Goal: Task Accomplishment & Management: Manage account settings

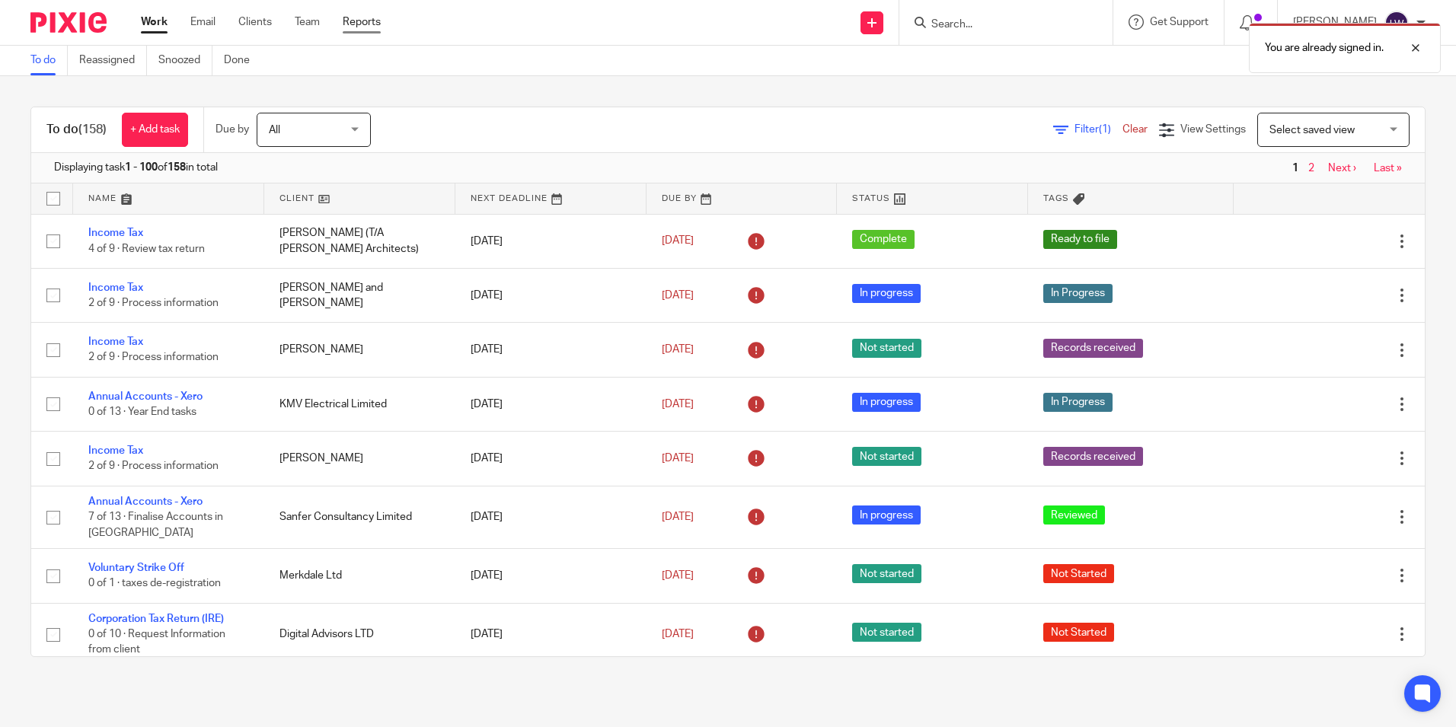
click at [360, 15] on link "Reports" at bounding box center [362, 21] width 38 height 15
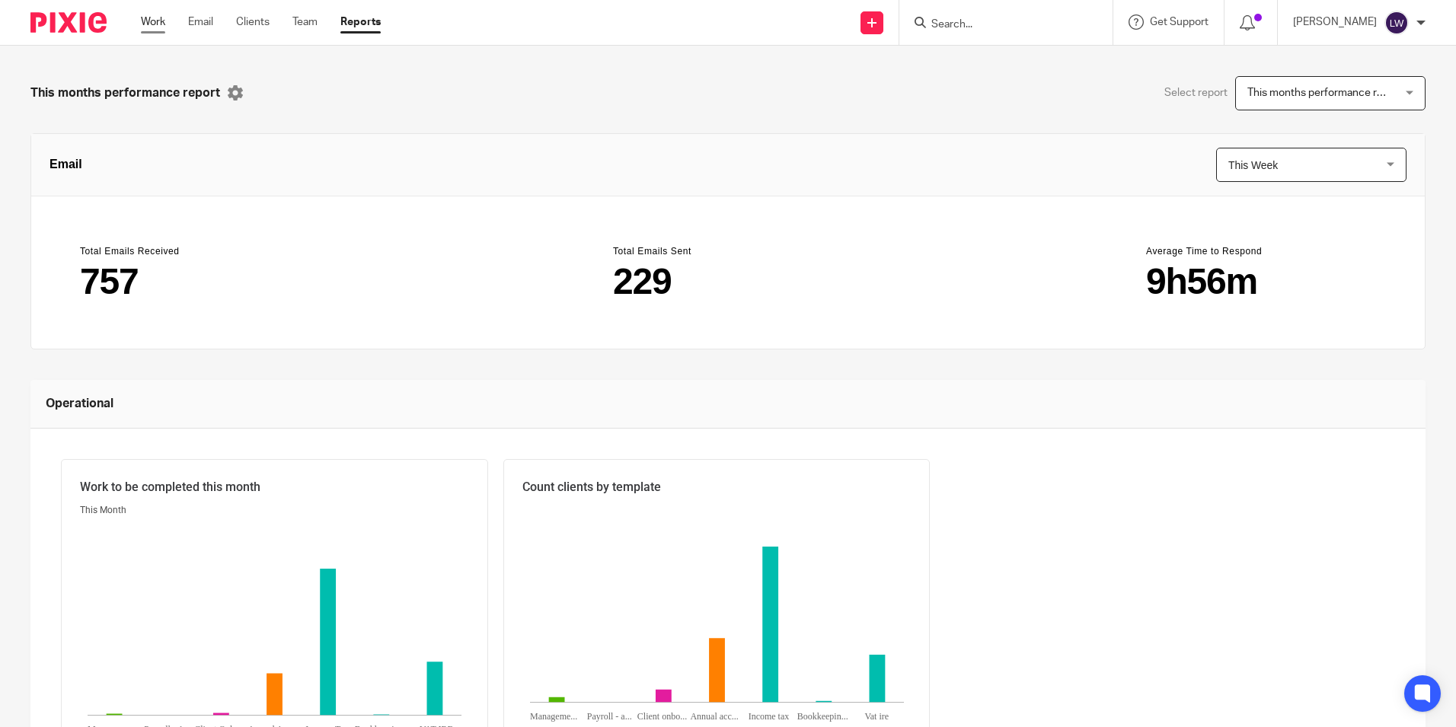
click at [154, 21] on link "Work" at bounding box center [153, 21] width 24 height 15
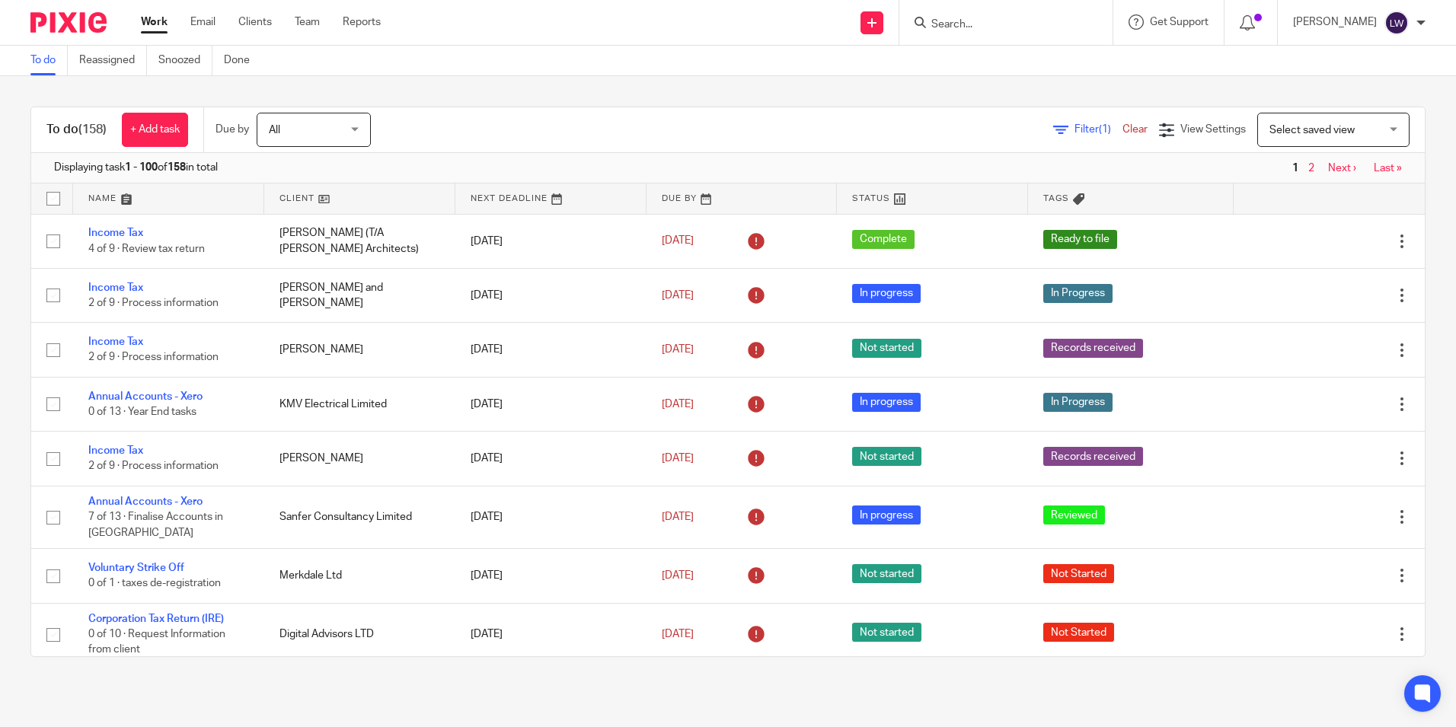
click at [1004, 13] on form at bounding box center [1011, 22] width 162 height 19
click at [1007, 26] on input "Search" at bounding box center [998, 25] width 137 height 14
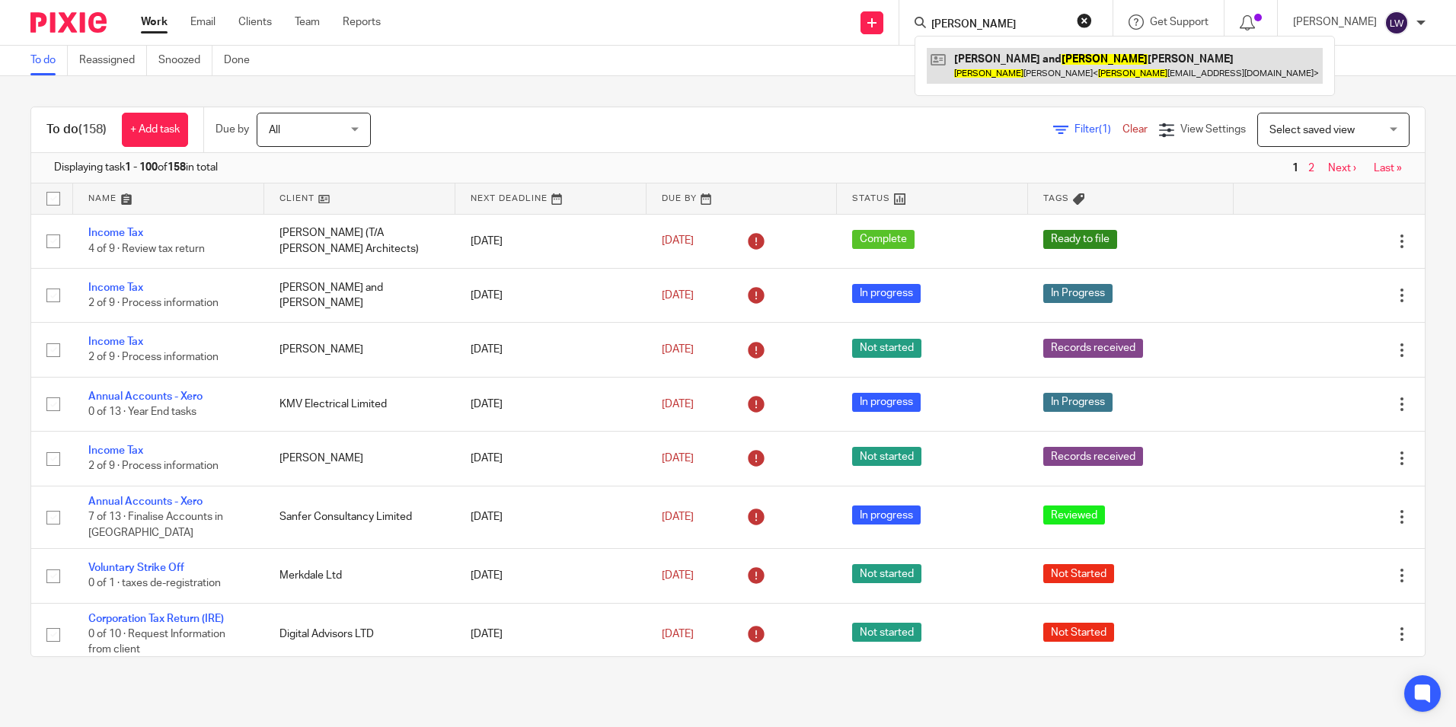
type input "judith"
click at [1024, 79] on link at bounding box center [1125, 65] width 396 height 35
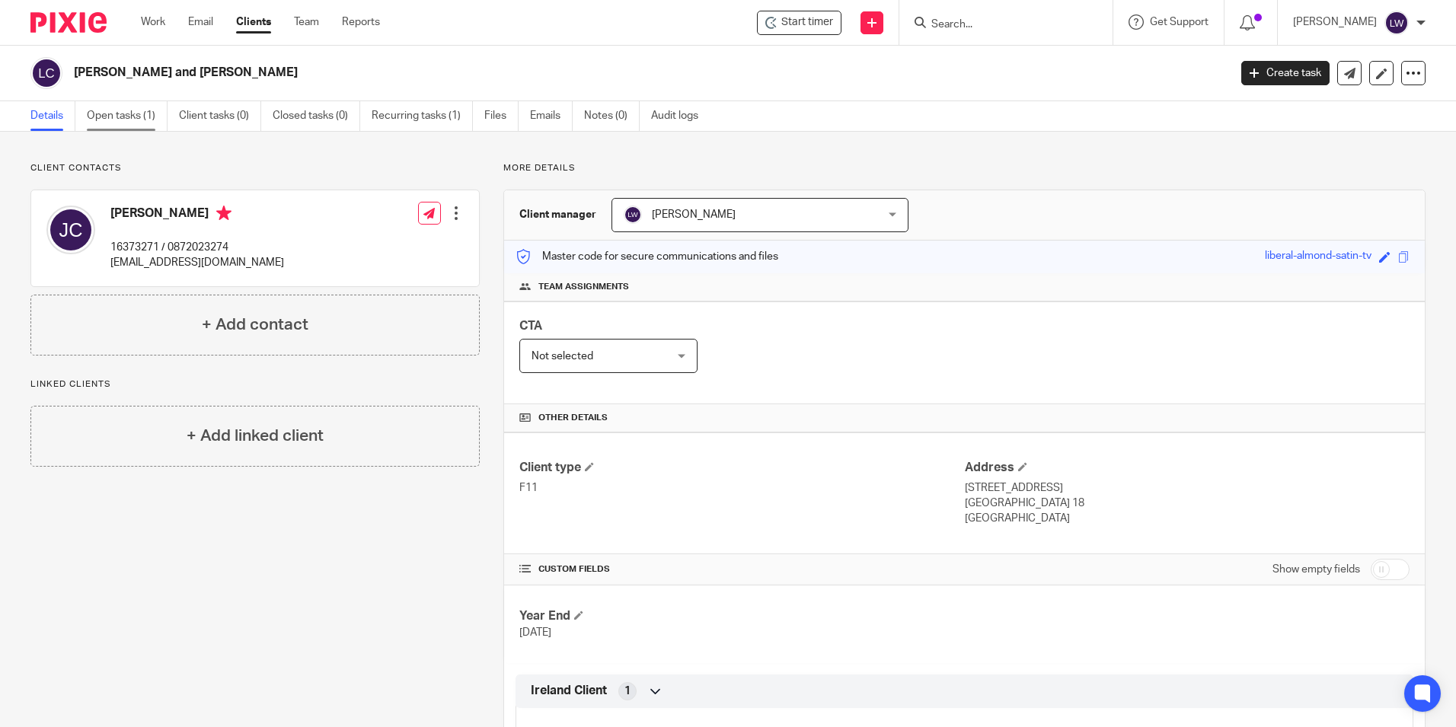
click at [110, 111] on link "Open tasks (1)" at bounding box center [127, 116] width 81 height 30
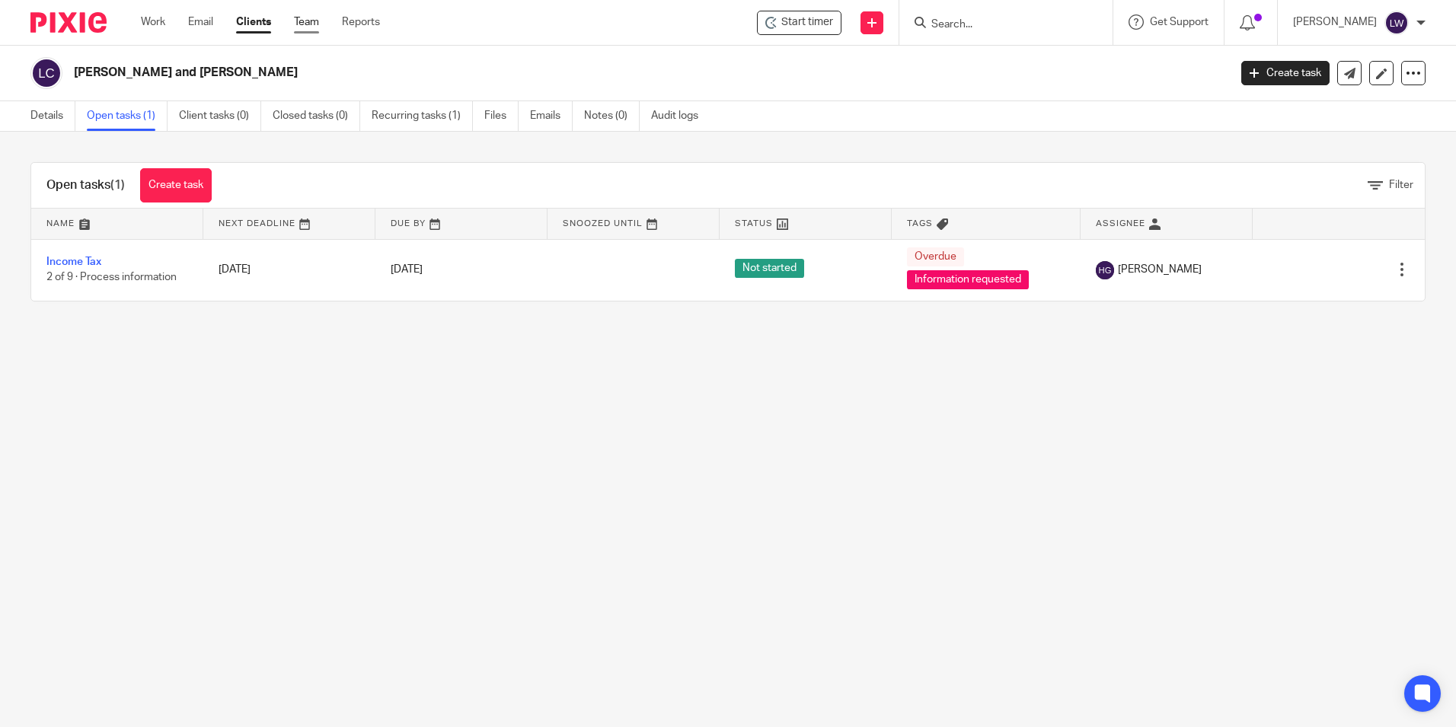
click at [300, 21] on link "Team" at bounding box center [306, 21] width 25 height 15
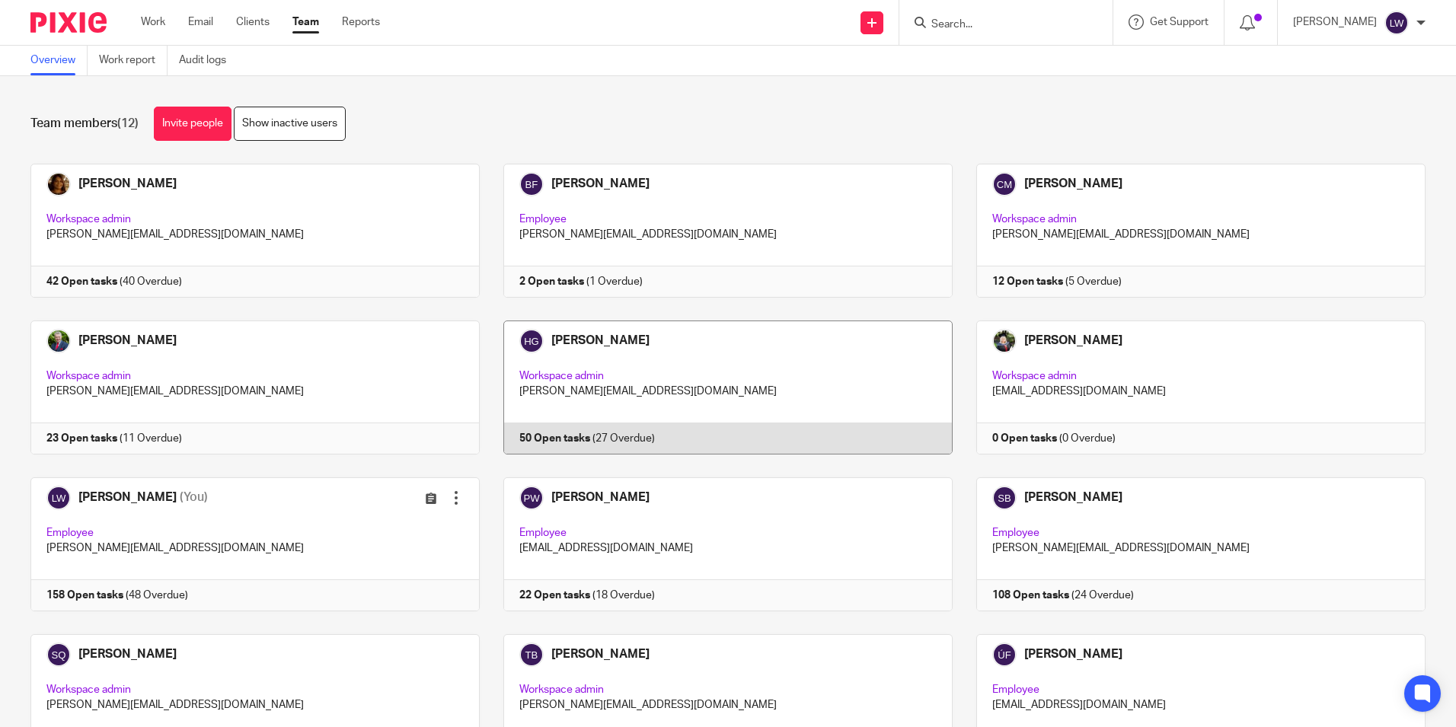
click at [671, 349] on link at bounding box center [716, 388] width 473 height 134
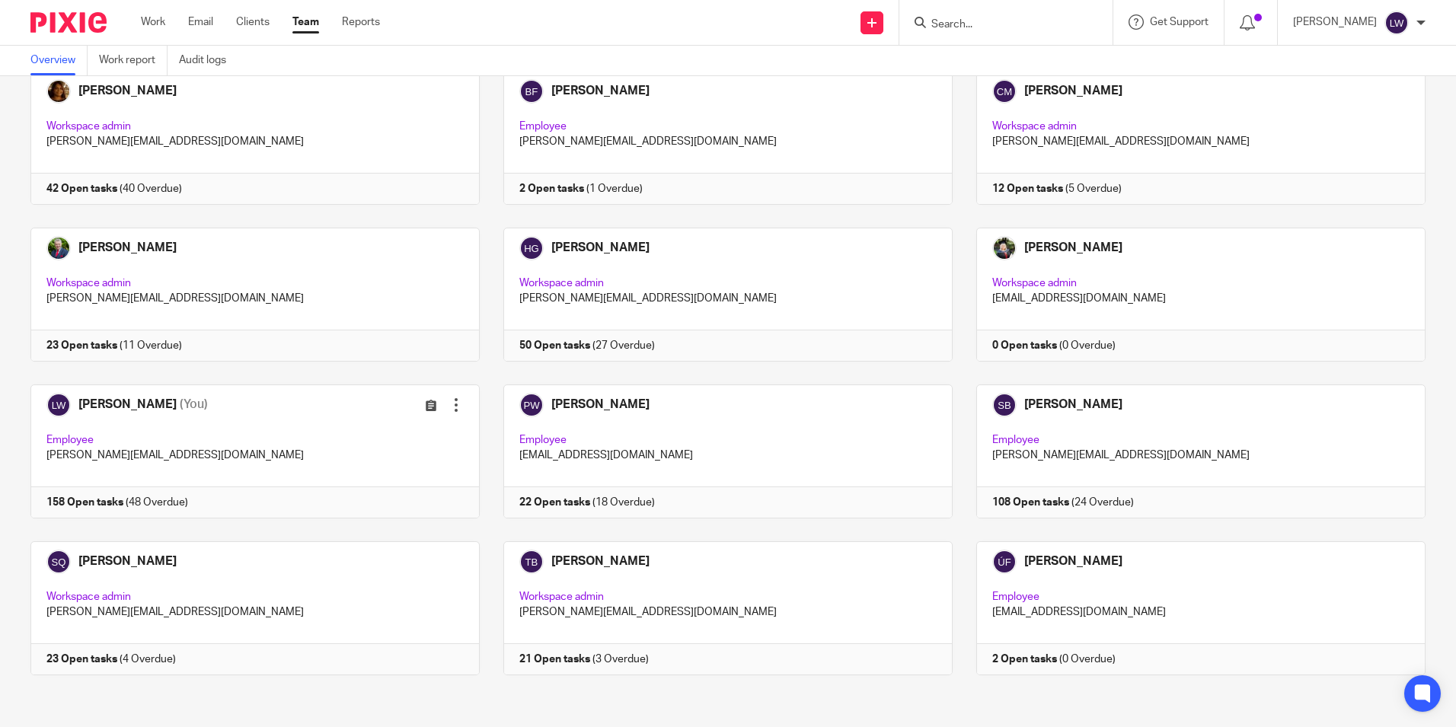
scroll to position [94, 0]
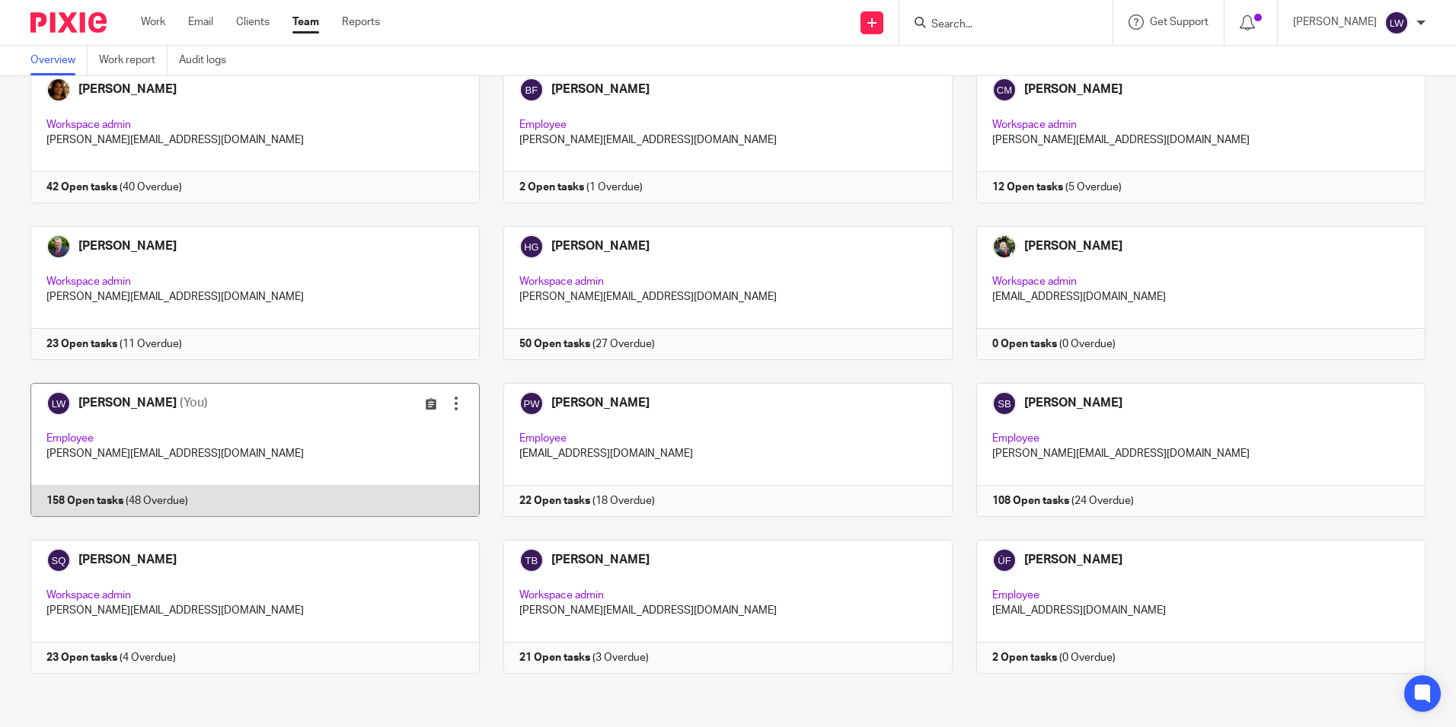
click at [248, 411] on link at bounding box center [243, 450] width 473 height 134
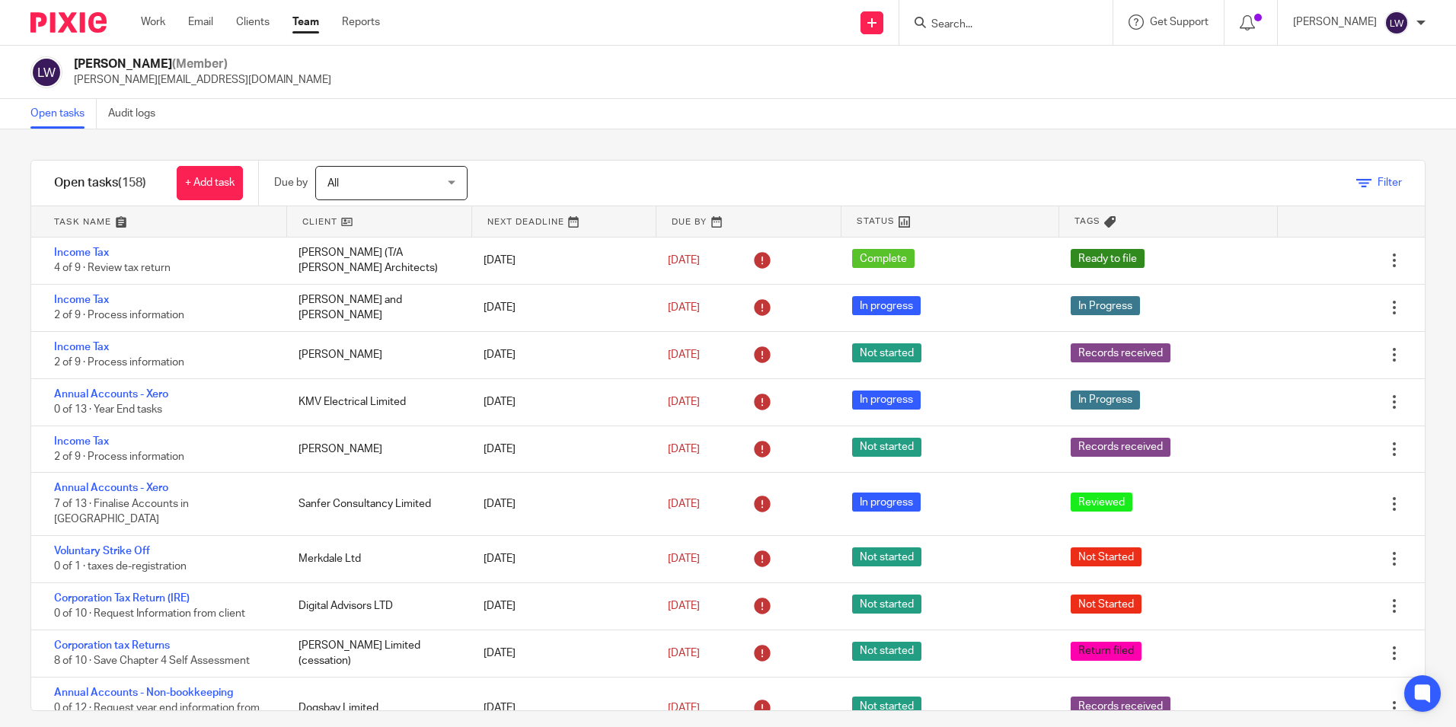
click at [1356, 185] on icon at bounding box center [1363, 183] width 15 height 15
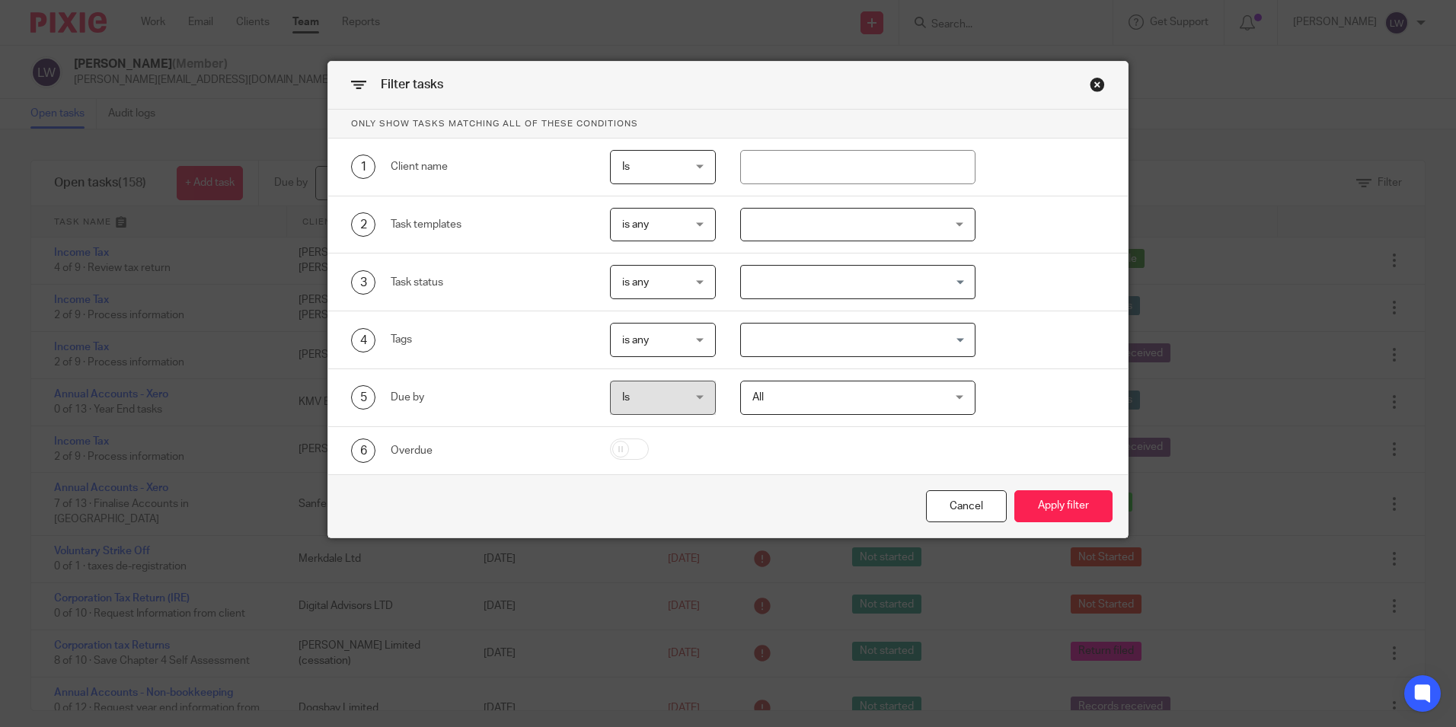
click at [694, 226] on div "is any is any" at bounding box center [663, 225] width 106 height 34
click at [952, 225] on div at bounding box center [857, 225] width 235 height 34
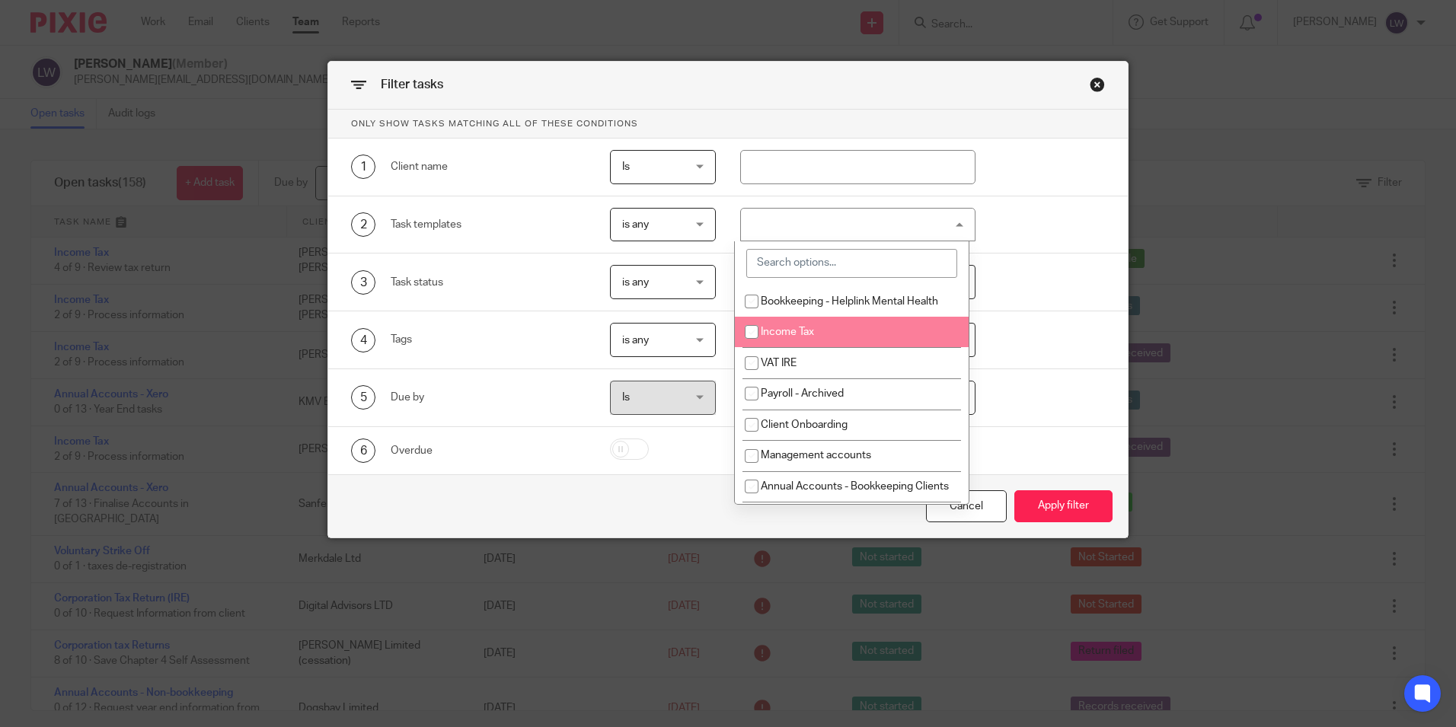
click at [796, 331] on span "Income Tax" at bounding box center [787, 332] width 53 height 11
checkbox input "true"
click at [1007, 286] on div "3 Task status is any is any is any is none is_any Loading..." at bounding box center [715, 282] width 777 height 34
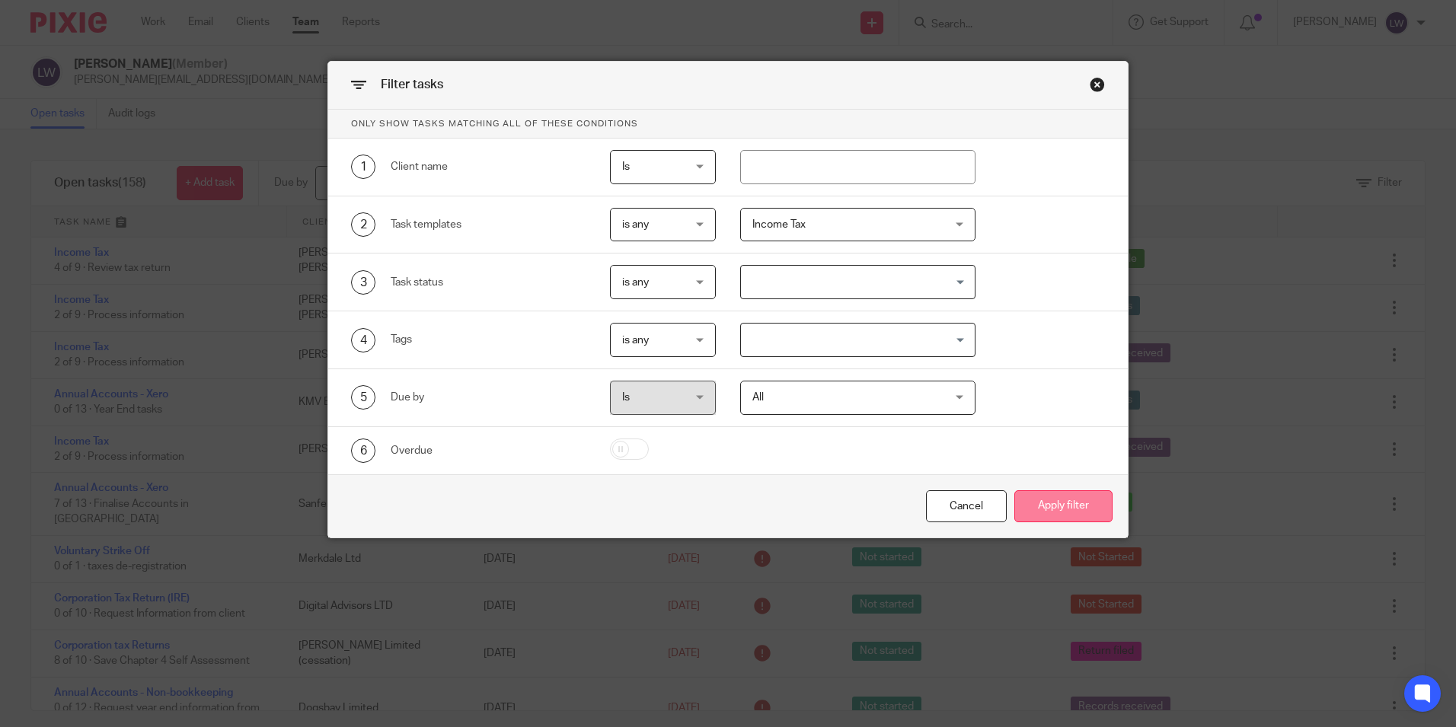
click at [1057, 499] on button "Apply filter" at bounding box center [1063, 506] width 98 height 33
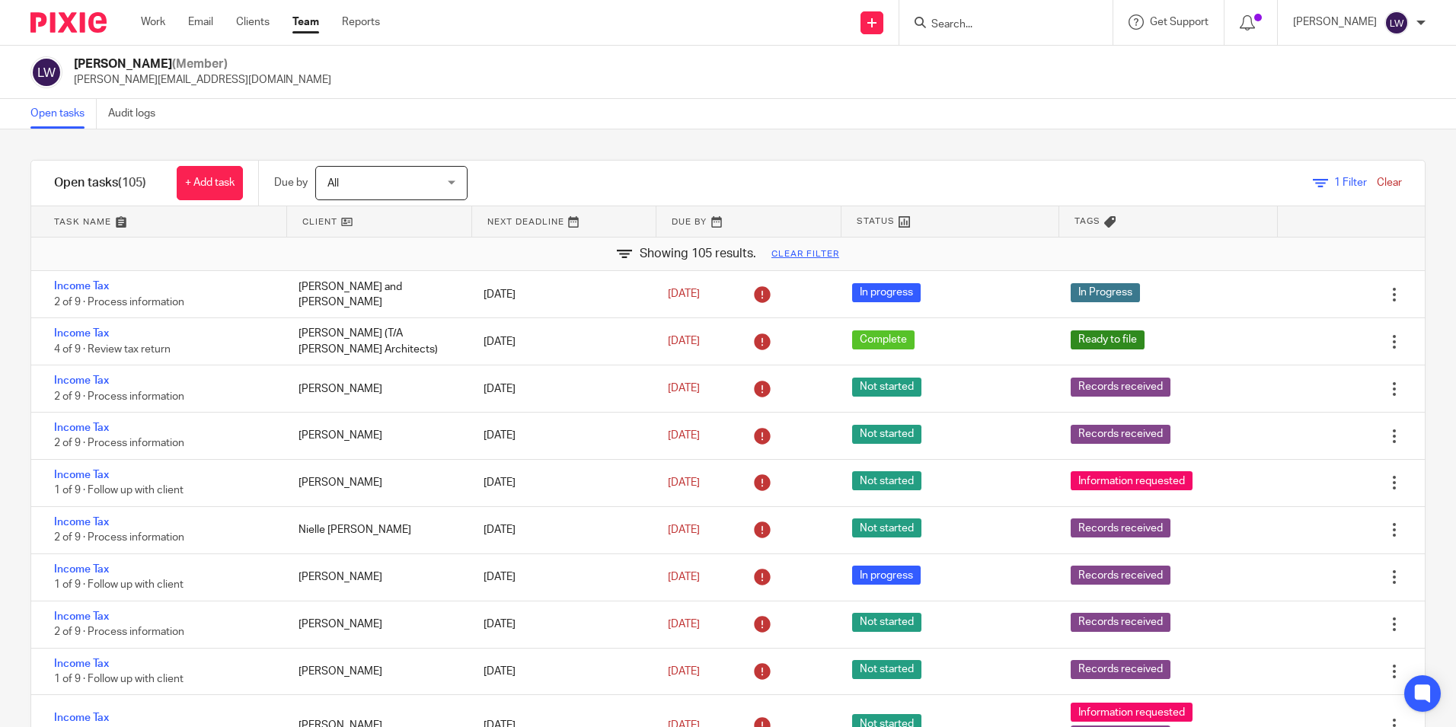
click at [304, 19] on link "Team" at bounding box center [305, 21] width 27 height 15
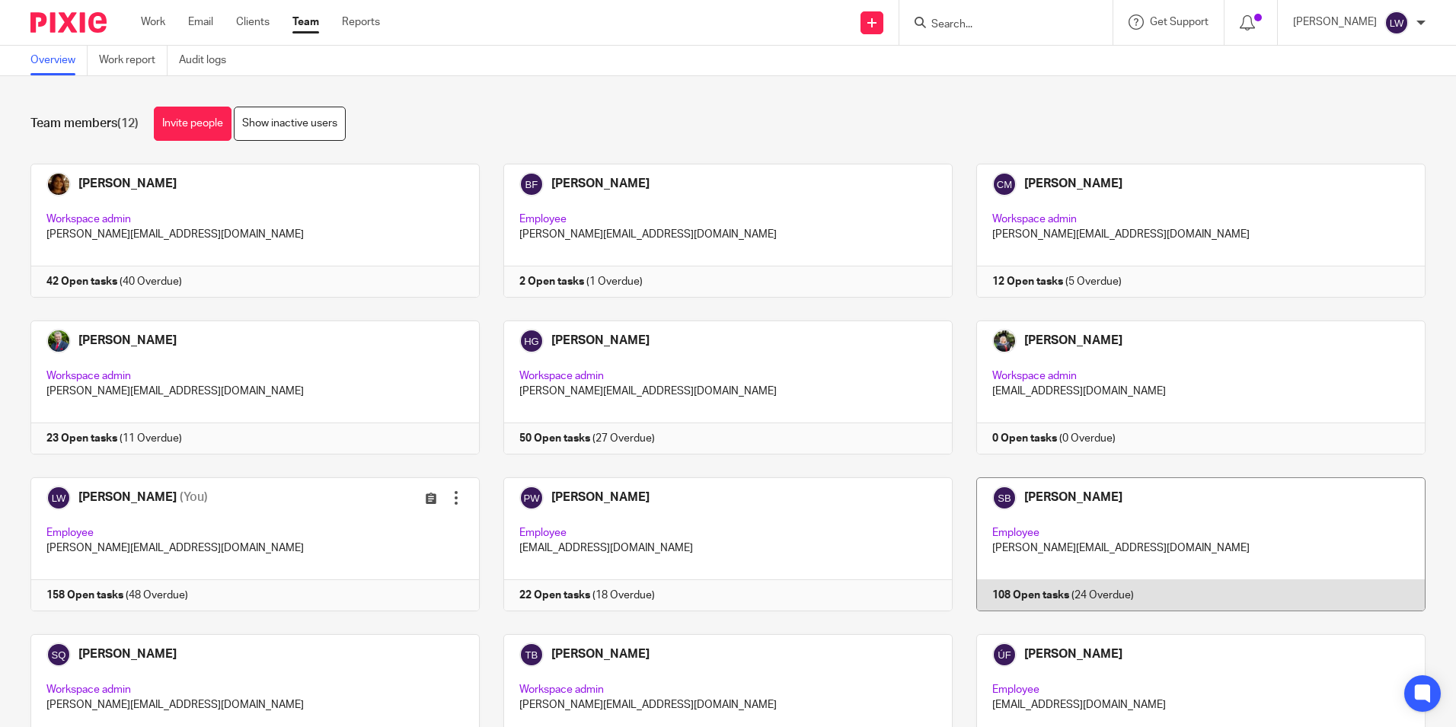
click at [1156, 503] on link at bounding box center [1188, 544] width 473 height 134
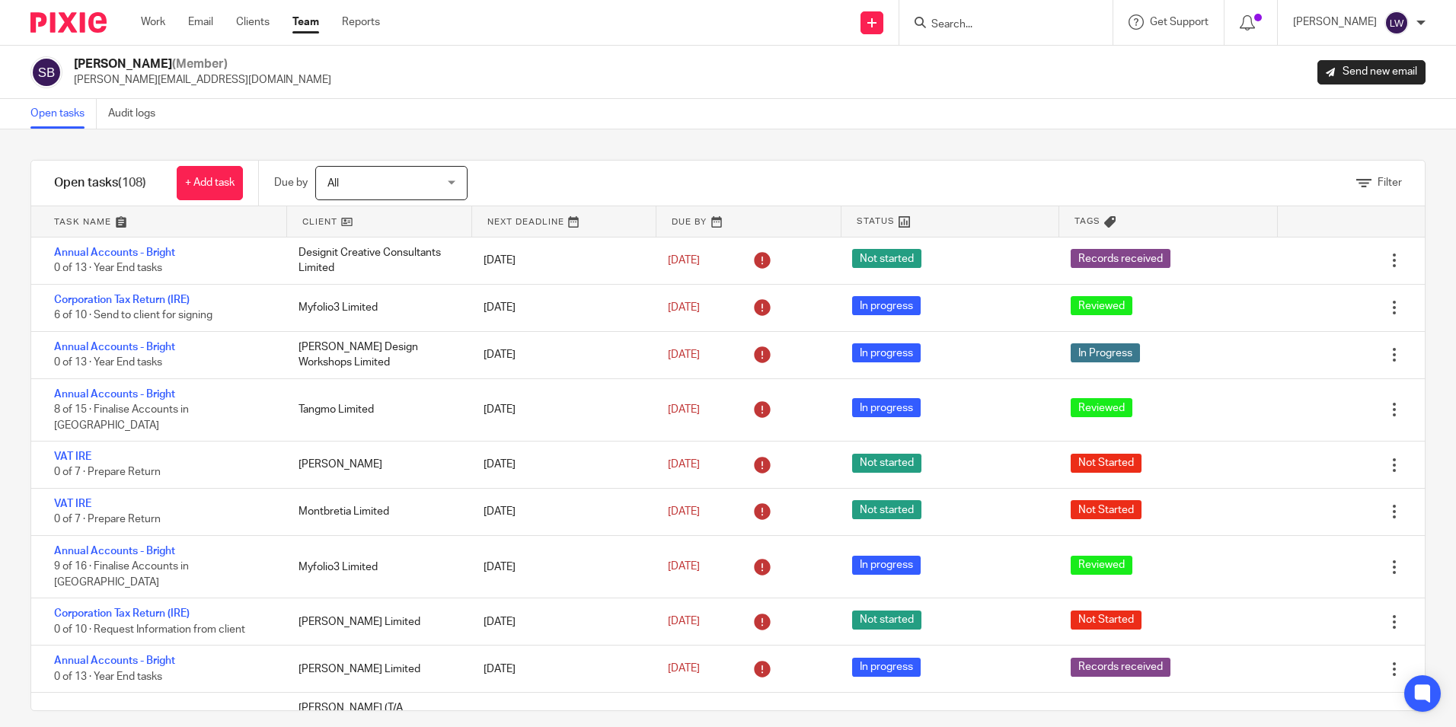
click at [1358, 174] on div "Filter" at bounding box center [965, 183] width 919 height 45
click at [1377, 183] on span "Filter" at bounding box center [1389, 182] width 24 height 11
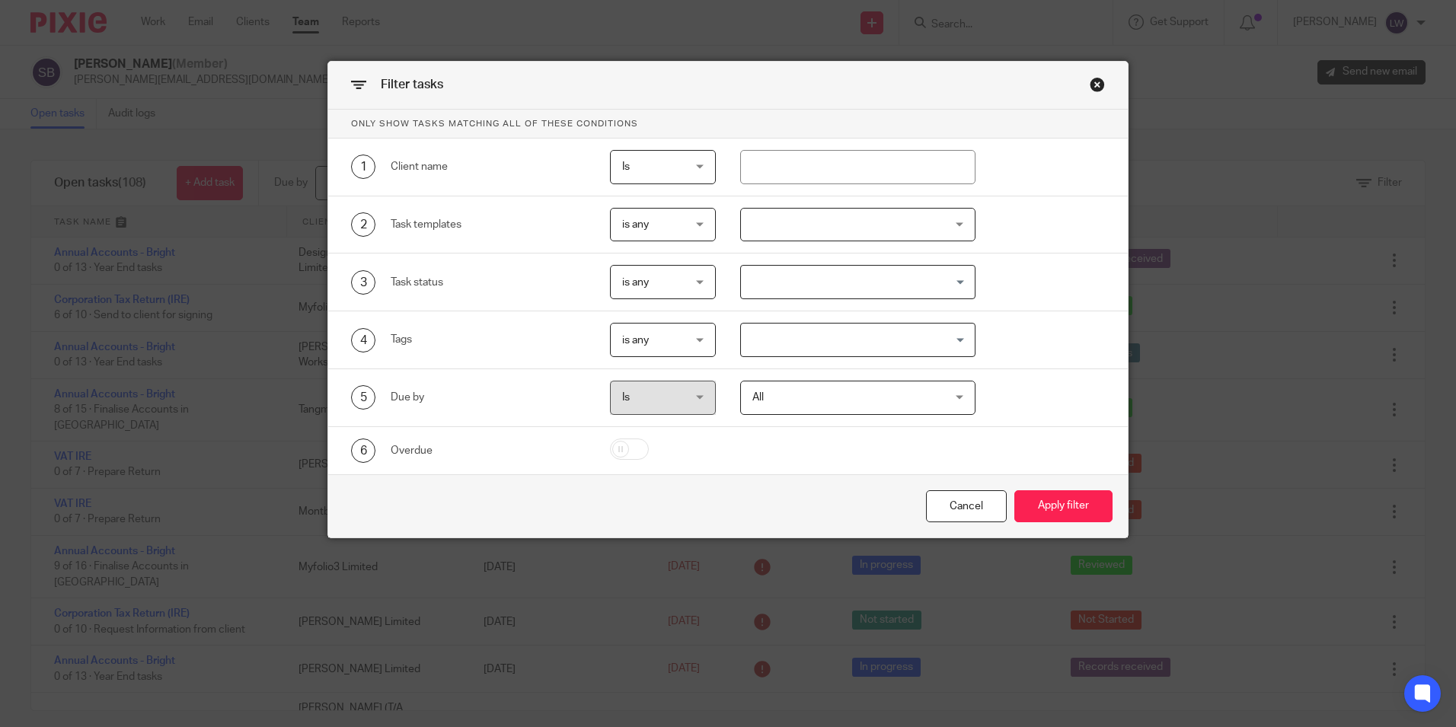
click at [662, 228] on span "is any" at bounding box center [659, 225] width 75 height 32
drag, startPoint x: 662, startPoint y: 228, endPoint x: 702, endPoint y: 228, distance: 40.4
click at [662, 228] on div "is any is any" at bounding box center [663, 225] width 106 height 34
click at [885, 223] on div at bounding box center [857, 225] width 235 height 34
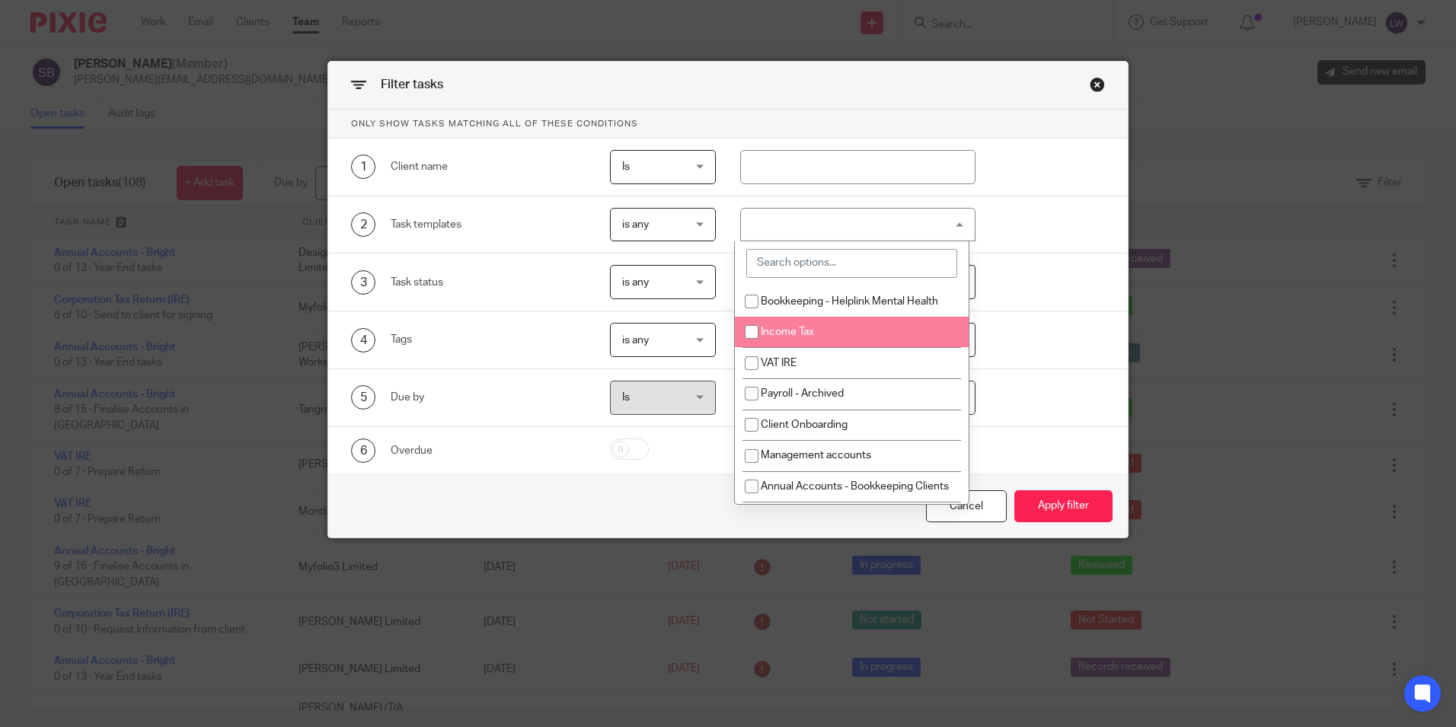
click at [865, 336] on li "Income Tax" at bounding box center [852, 332] width 234 height 31
checkbox input "true"
click at [1037, 250] on div "2 Task templates is any is any is any is none is_any Income Tax Bookkeeping - H…" at bounding box center [727, 225] width 799 height 58
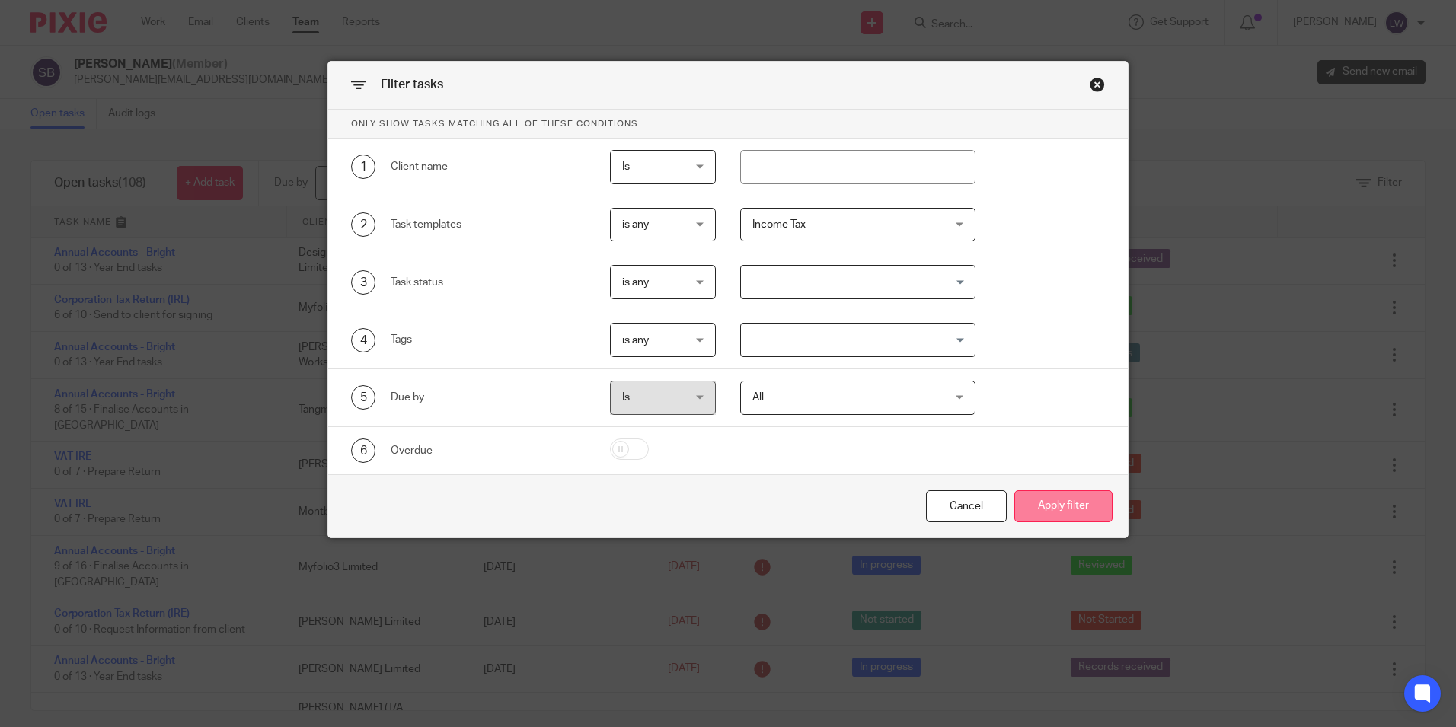
click at [1041, 503] on button "Apply filter" at bounding box center [1063, 506] width 98 height 33
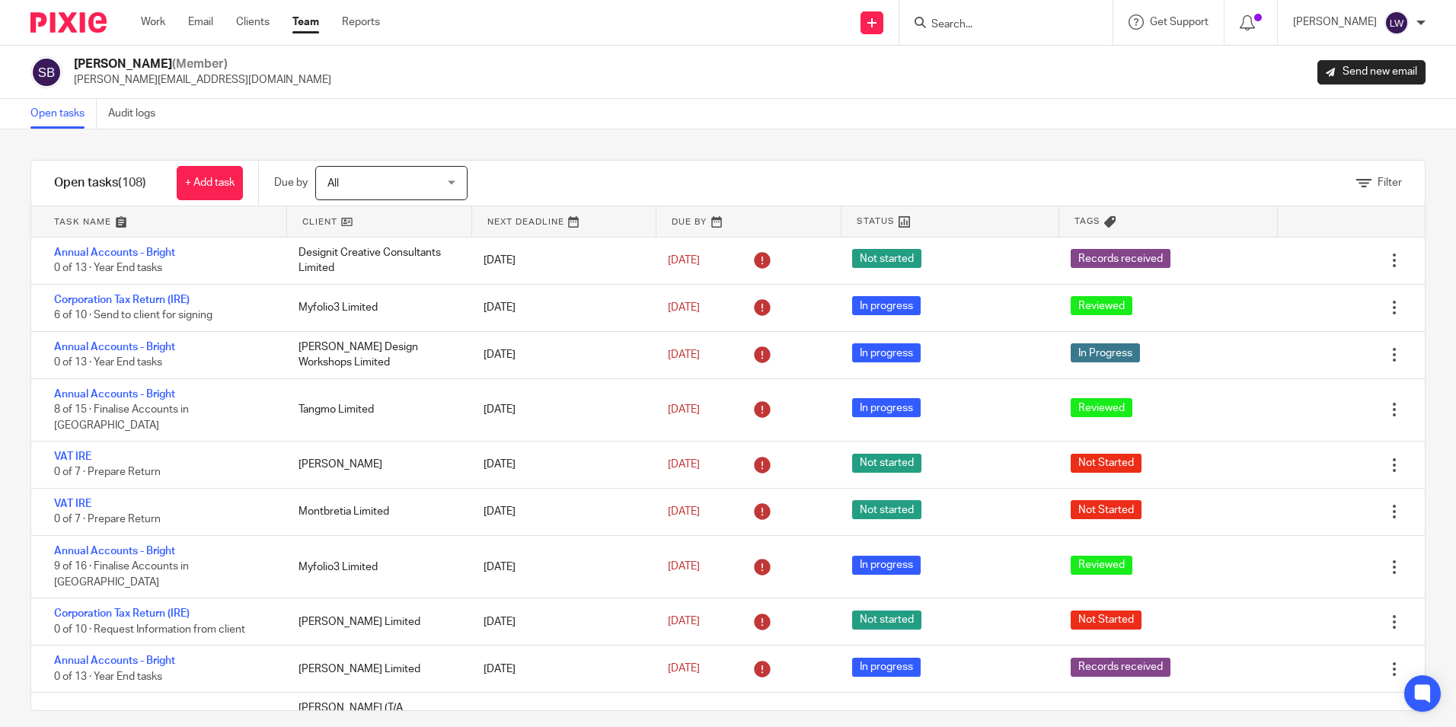
click at [46, 72] on img at bounding box center [46, 72] width 32 height 32
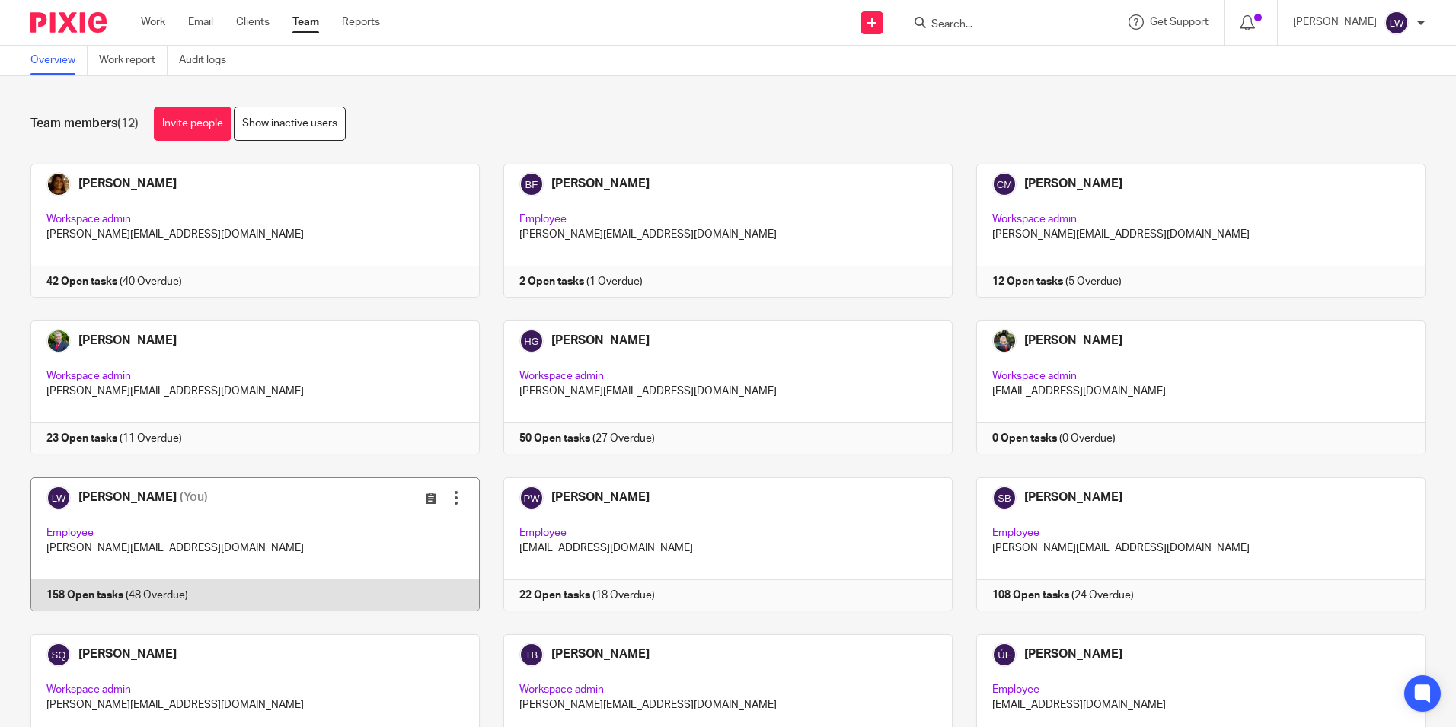
click at [200, 510] on link at bounding box center [243, 544] width 473 height 134
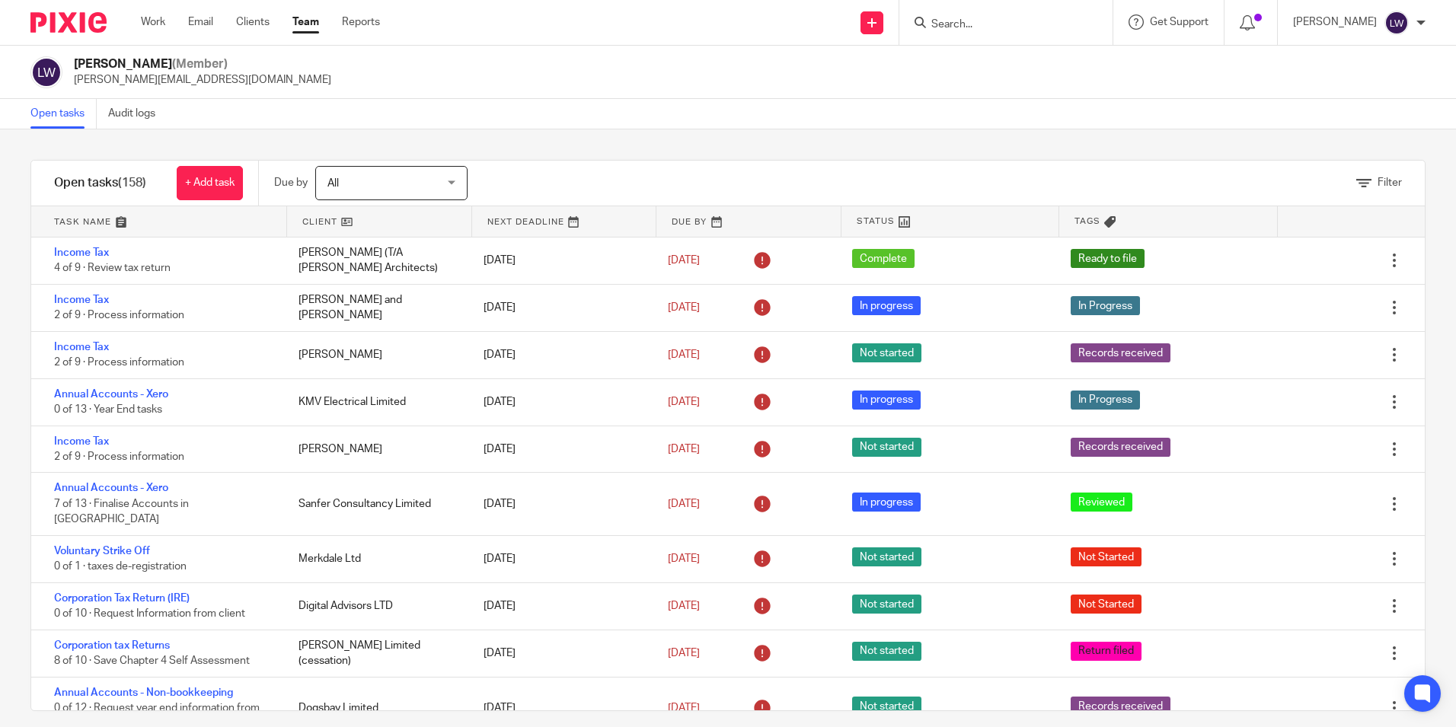
click at [1422, 22] on div at bounding box center [1420, 22] width 9 height 9
drag, startPoint x: 1028, startPoint y: 123, endPoint x: 1013, endPoint y: 116, distance: 16.0
click at [1013, 116] on div "Open tasks Audit logs" at bounding box center [728, 114] width 1456 height 30
click at [365, 18] on link "Reports" at bounding box center [361, 21] width 38 height 15
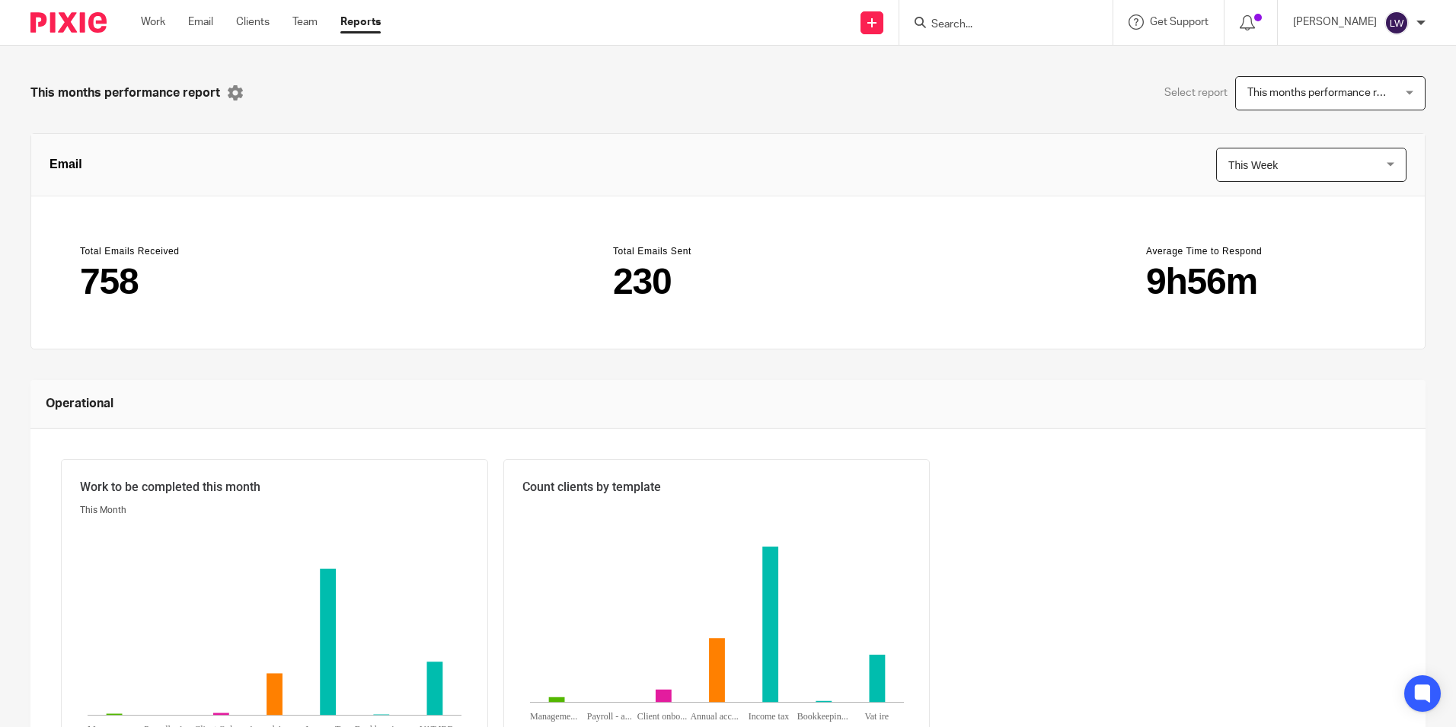
click at [1361, 94] on span "This months performance report" at bounding box center [1324, 93] width 155 height 11
click at [1361, 94] on div "This months performance report" at bounding box center [1324, 93] width 155 height 11
click at [1329, 171] on span "This Week" at bounding box center [1299, 164] width 142 height 33
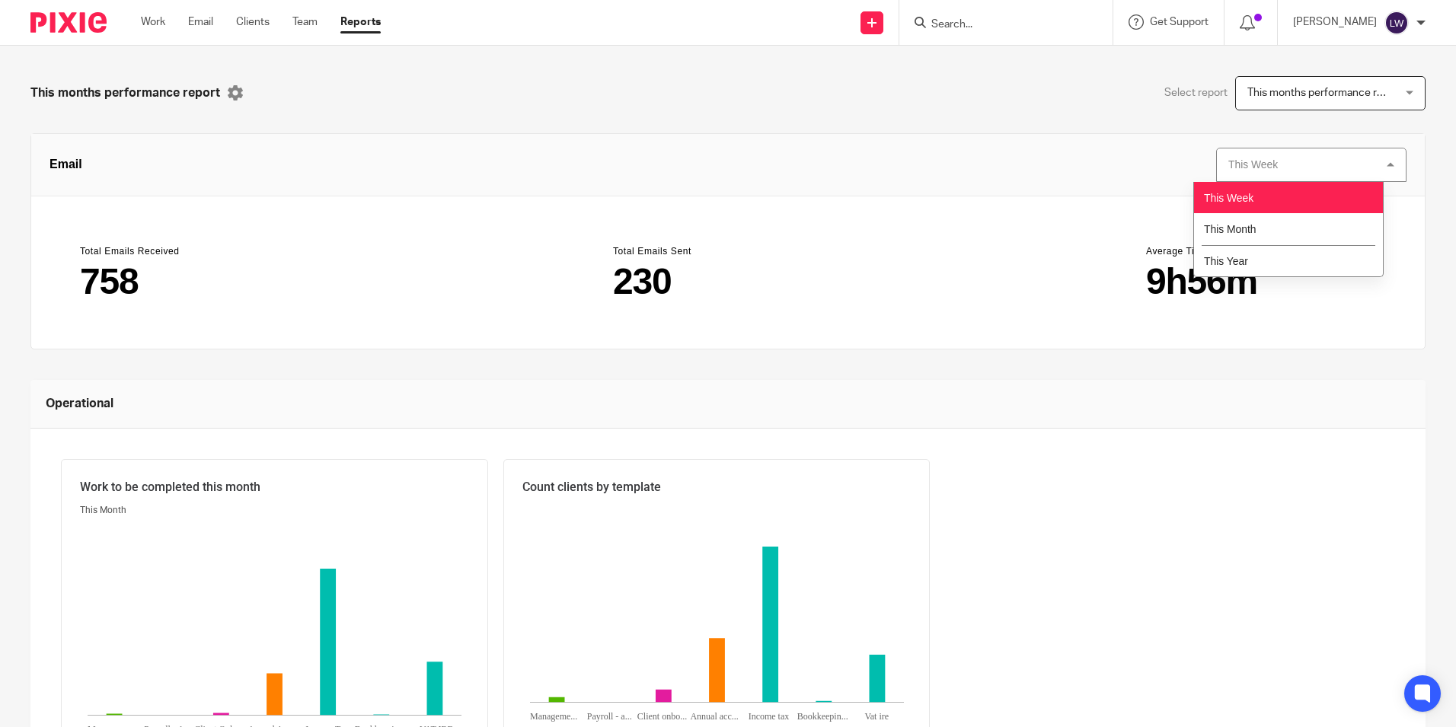
click at [1329, 171] on div "This Week This Week" at bounding box center [1311, 165] width 190 height 34
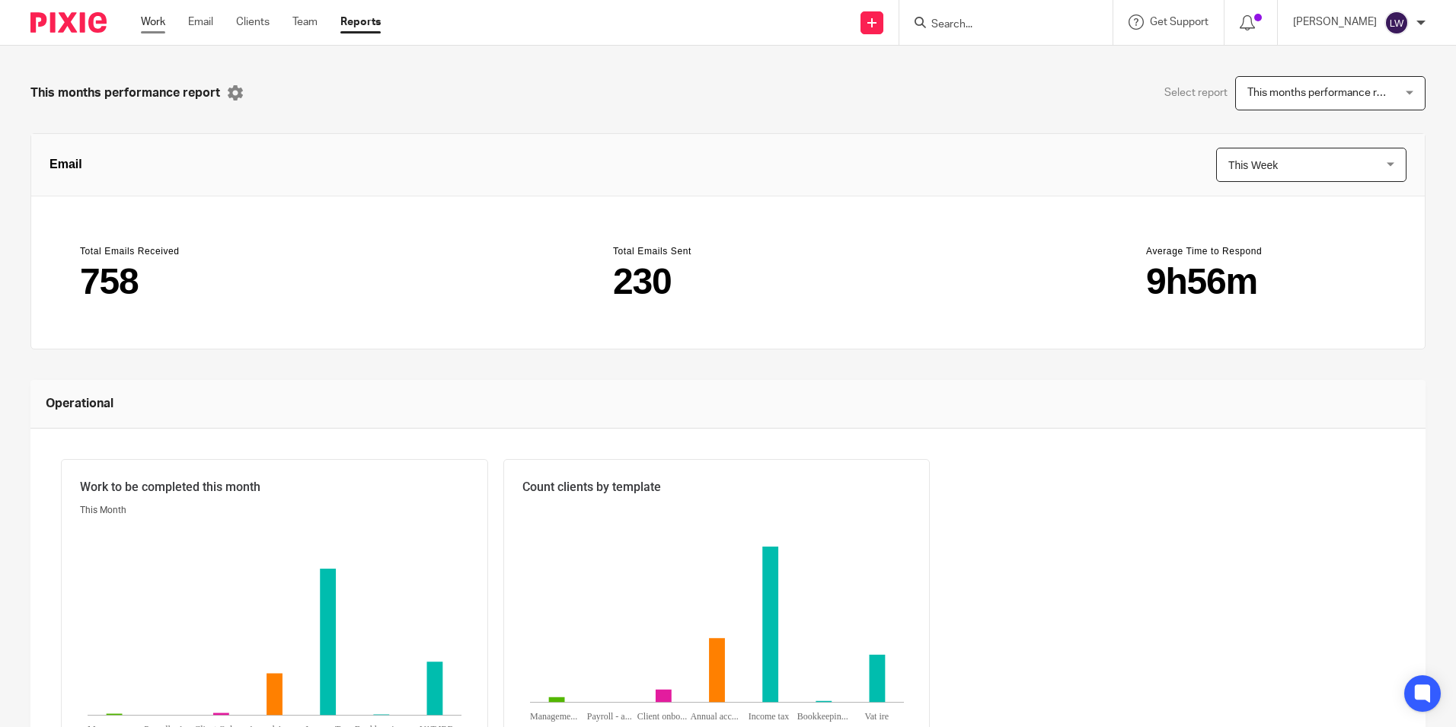
click at [151, 20] on link "Work" at bounding box center [153, 21] width 24 height 15
